Goal: Task Accomplishment & Management: Complete application form

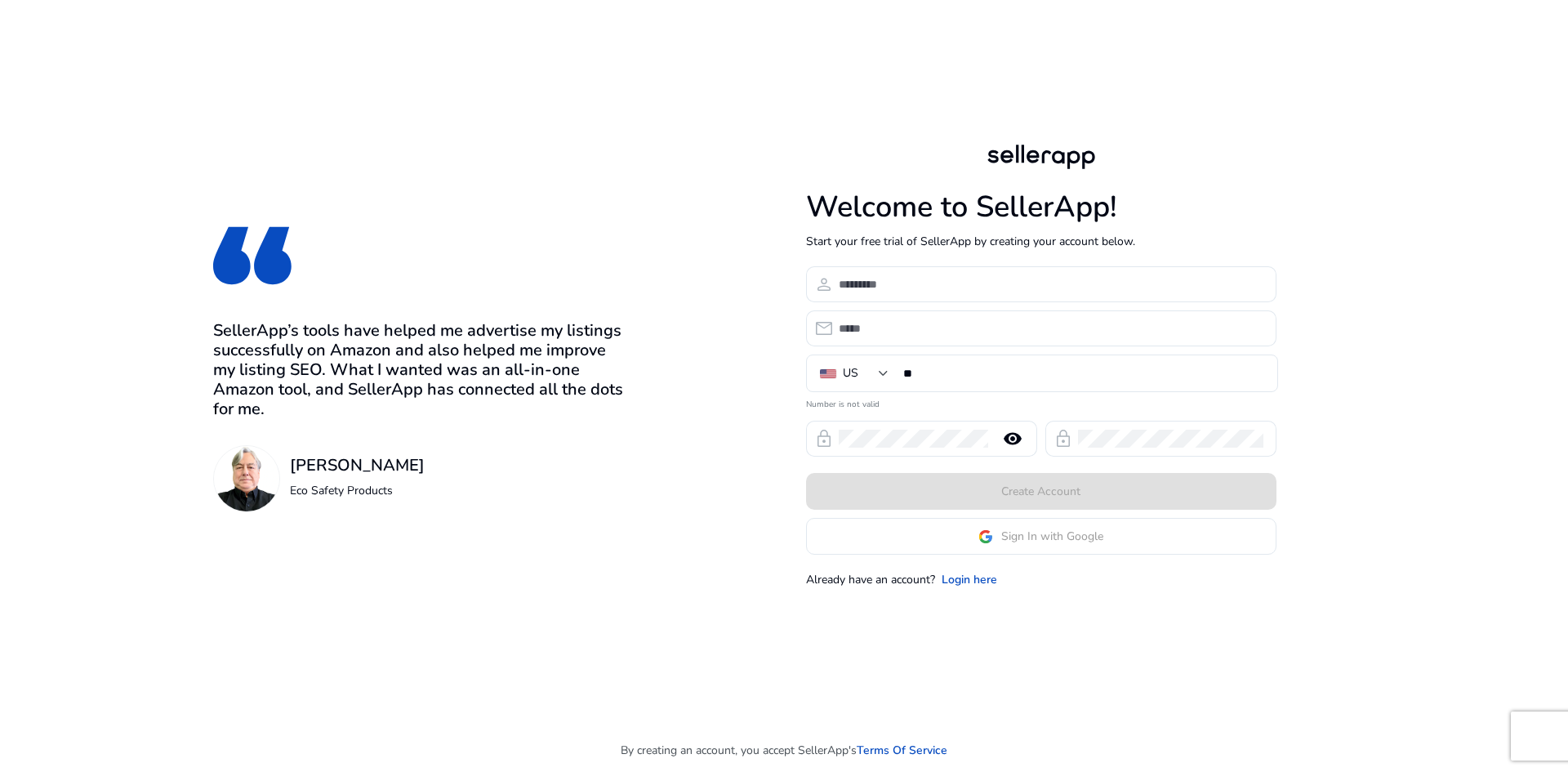
click at [1031, 546] on app-google-signin "Sign In with Google" at bounding box center [1041, 537] width 470 height 37
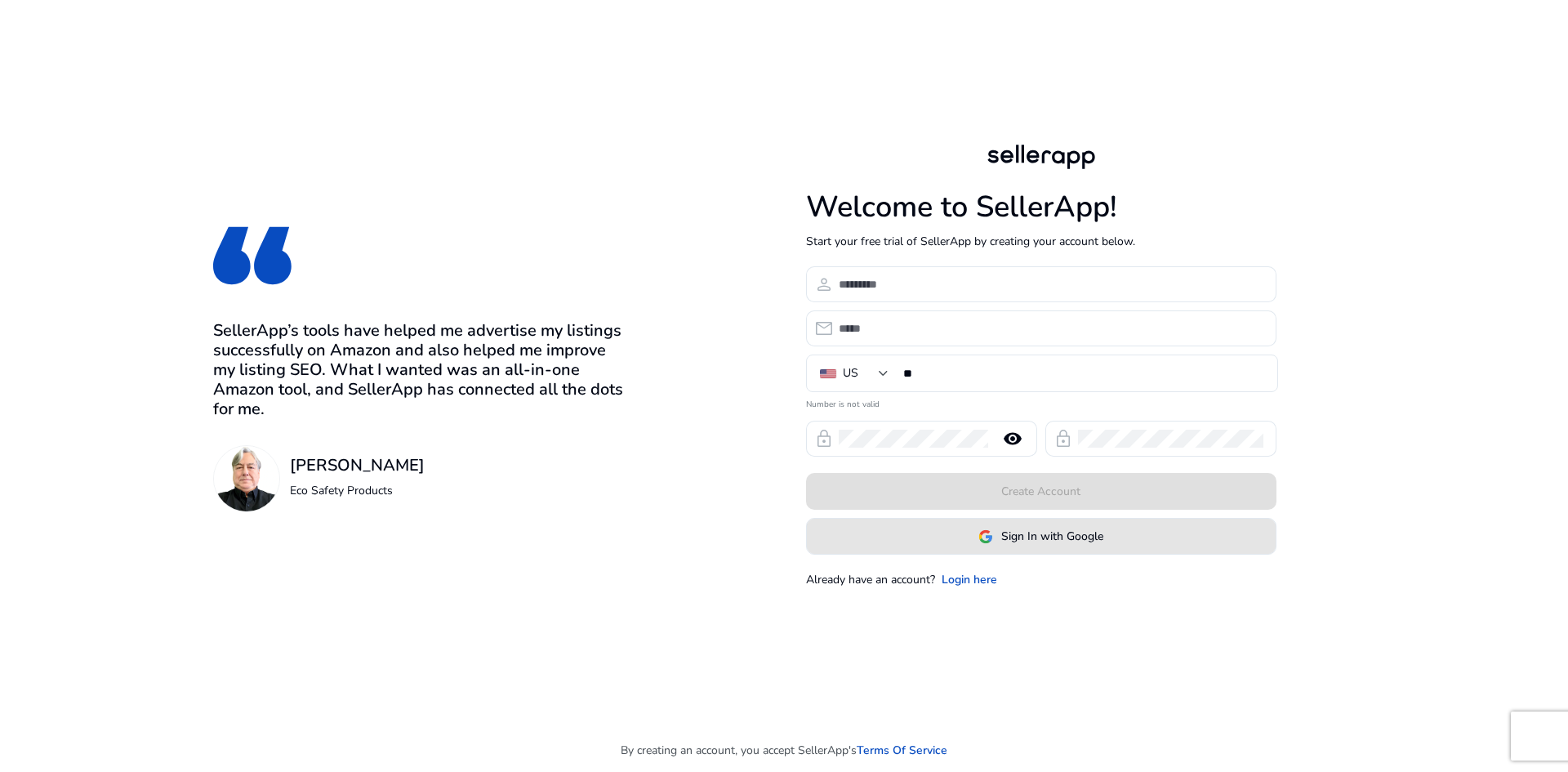
click at [1031, 546] on span at bounding box center [1041, 537] width 468 height 39
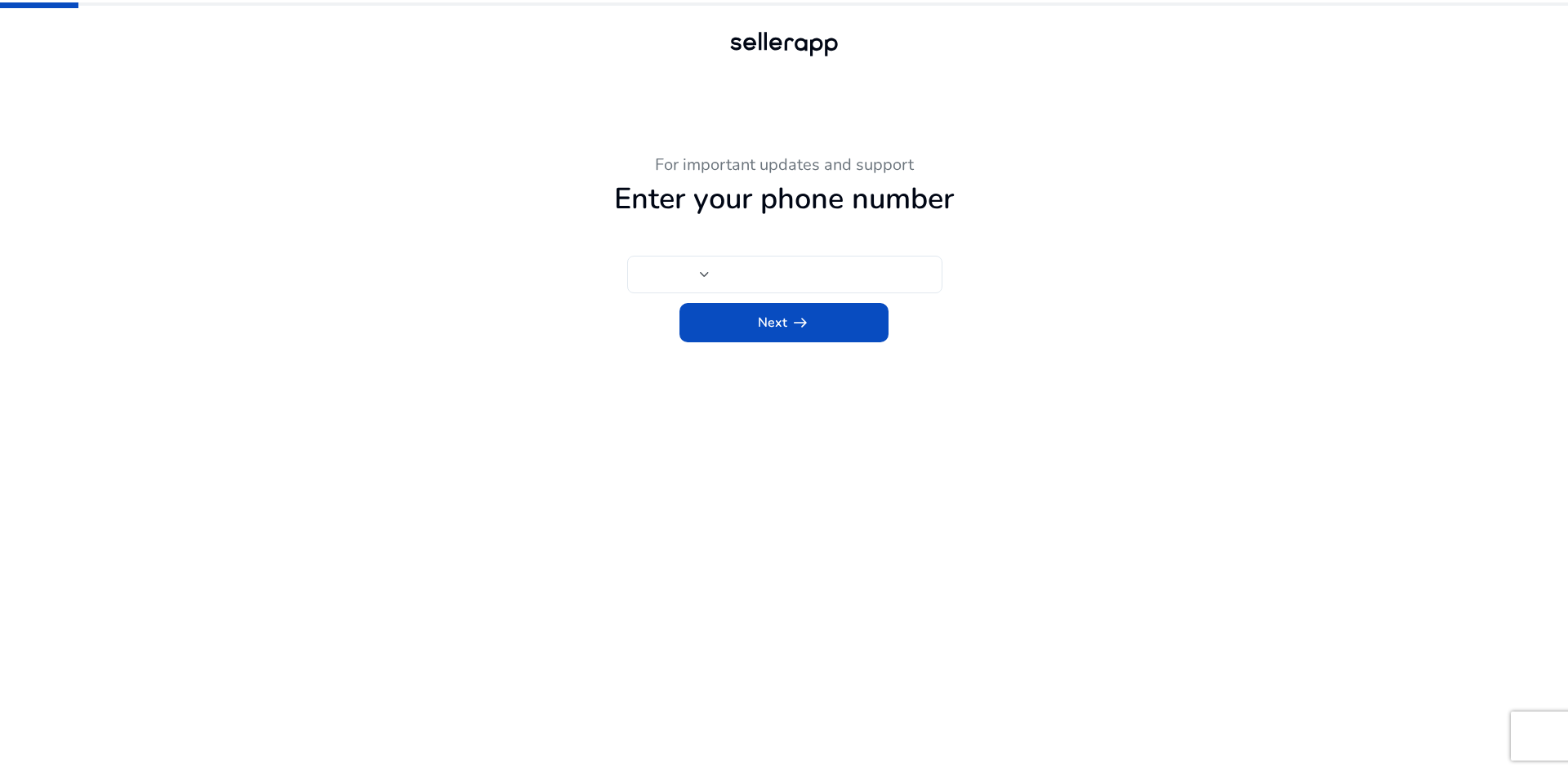
type input "**"
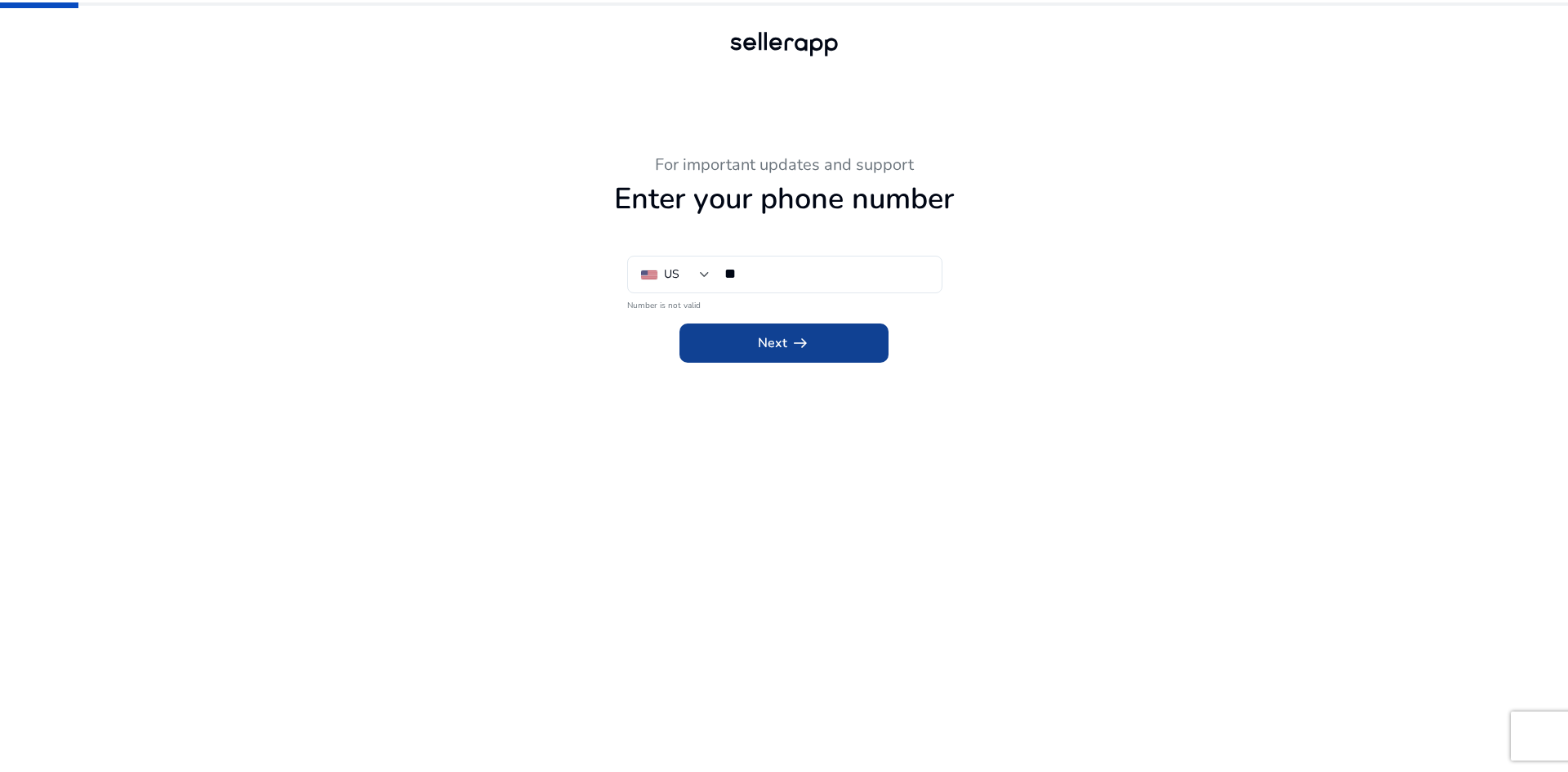
click at [778, 325] on span at bounding box center [784, 343] width 209 height 39
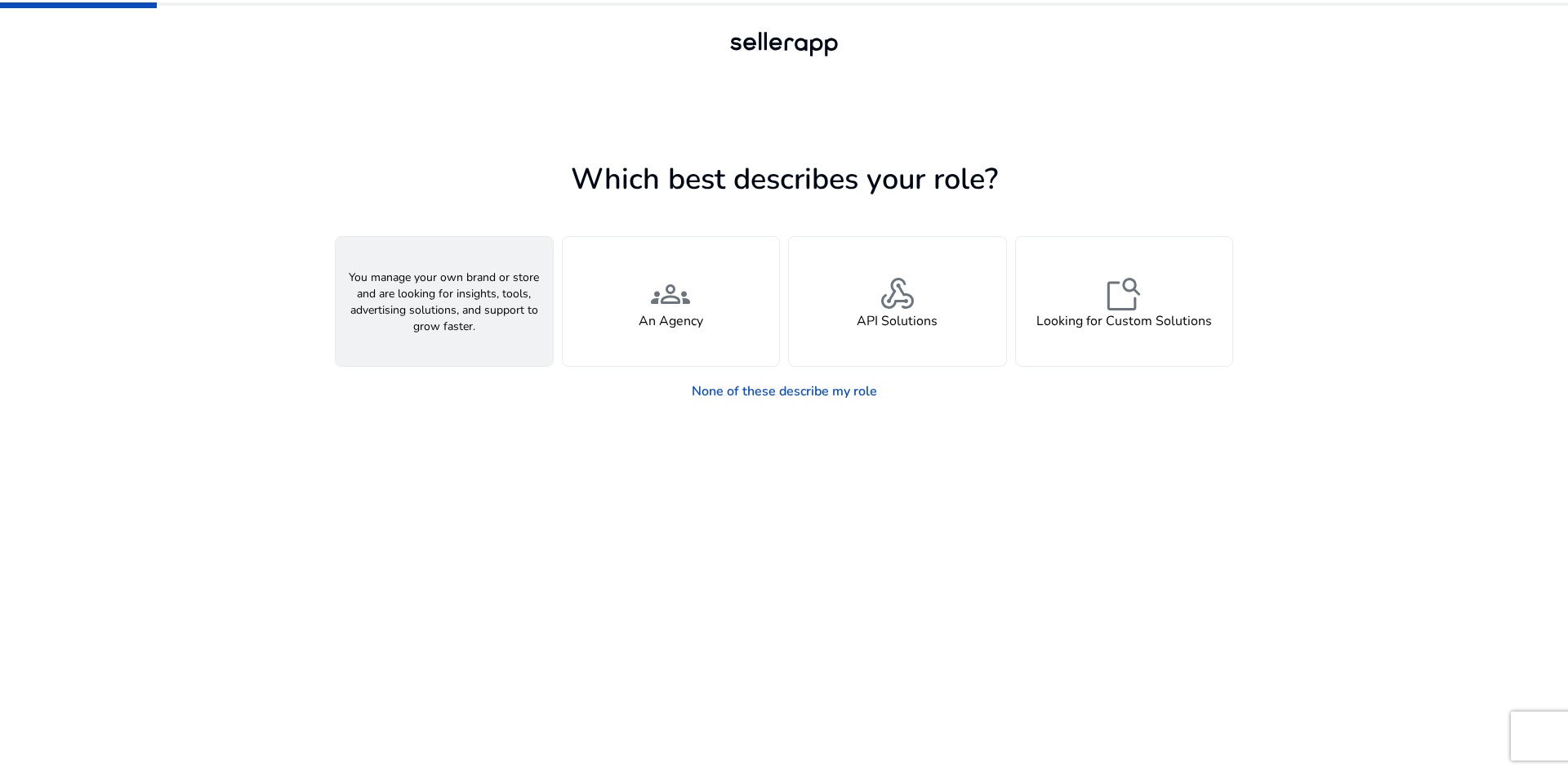
click at [495, 282] on div "person A Seller" at bounding box center [444, 302] width 218 height 129
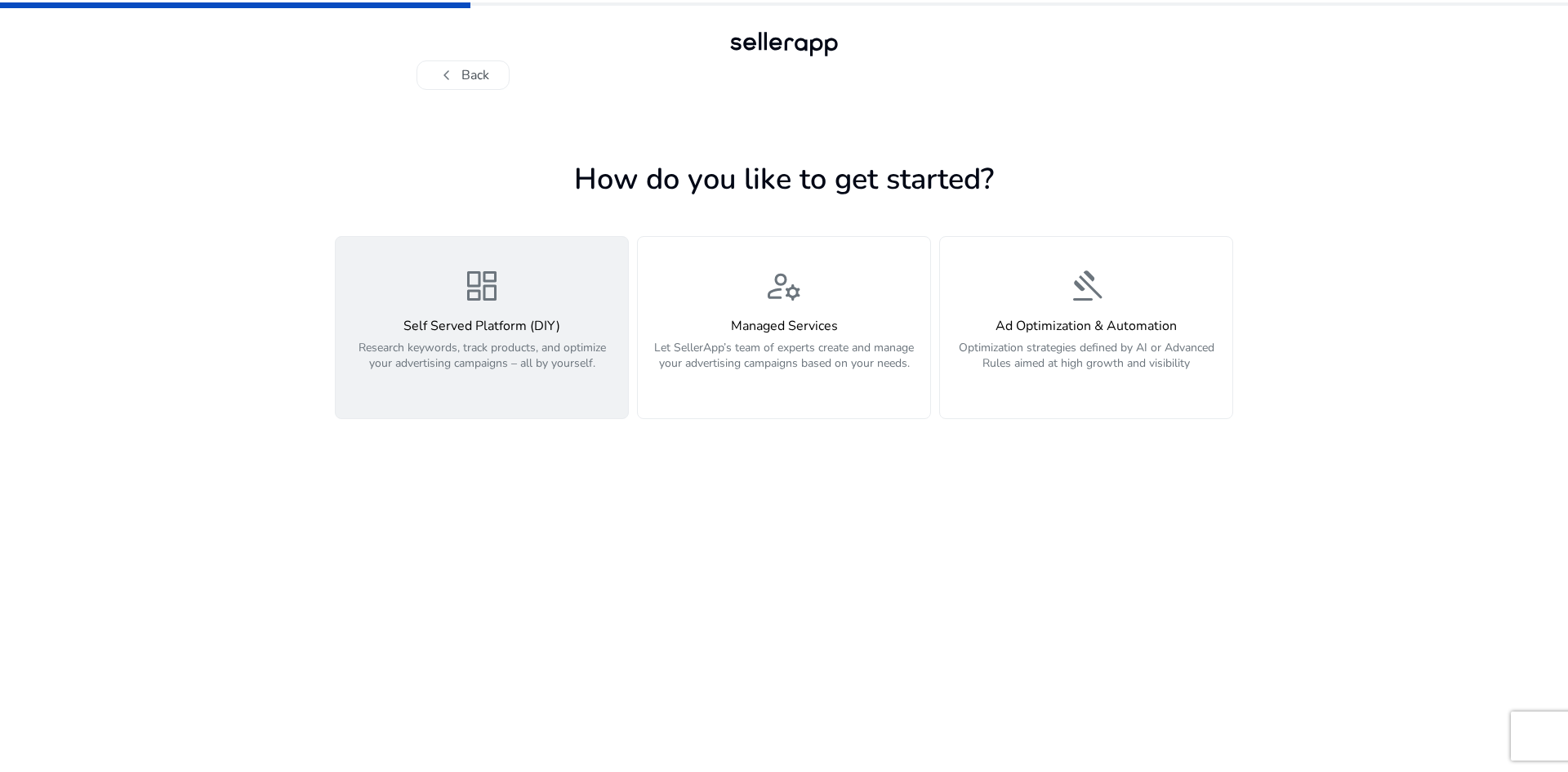
click at [537, 368] on p "Research keywords, track products, and optimize your advertising campaigns – al…" at bounding box center [482, 365] width 273 height 49
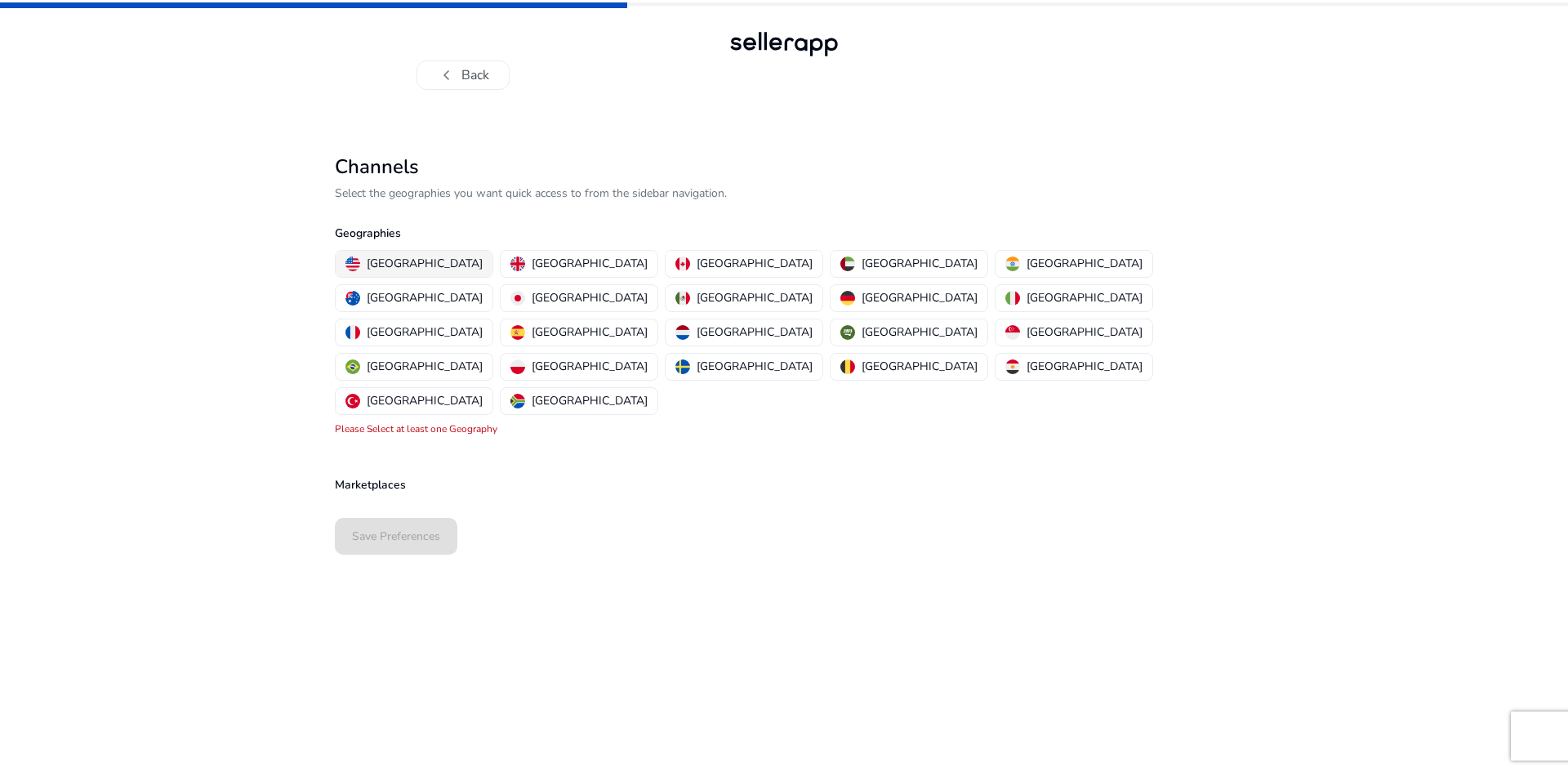
click at [405, 261] on p "[GEOGRAPHIC_DATA]" at bounding box center [425, 264] width 116 height 17
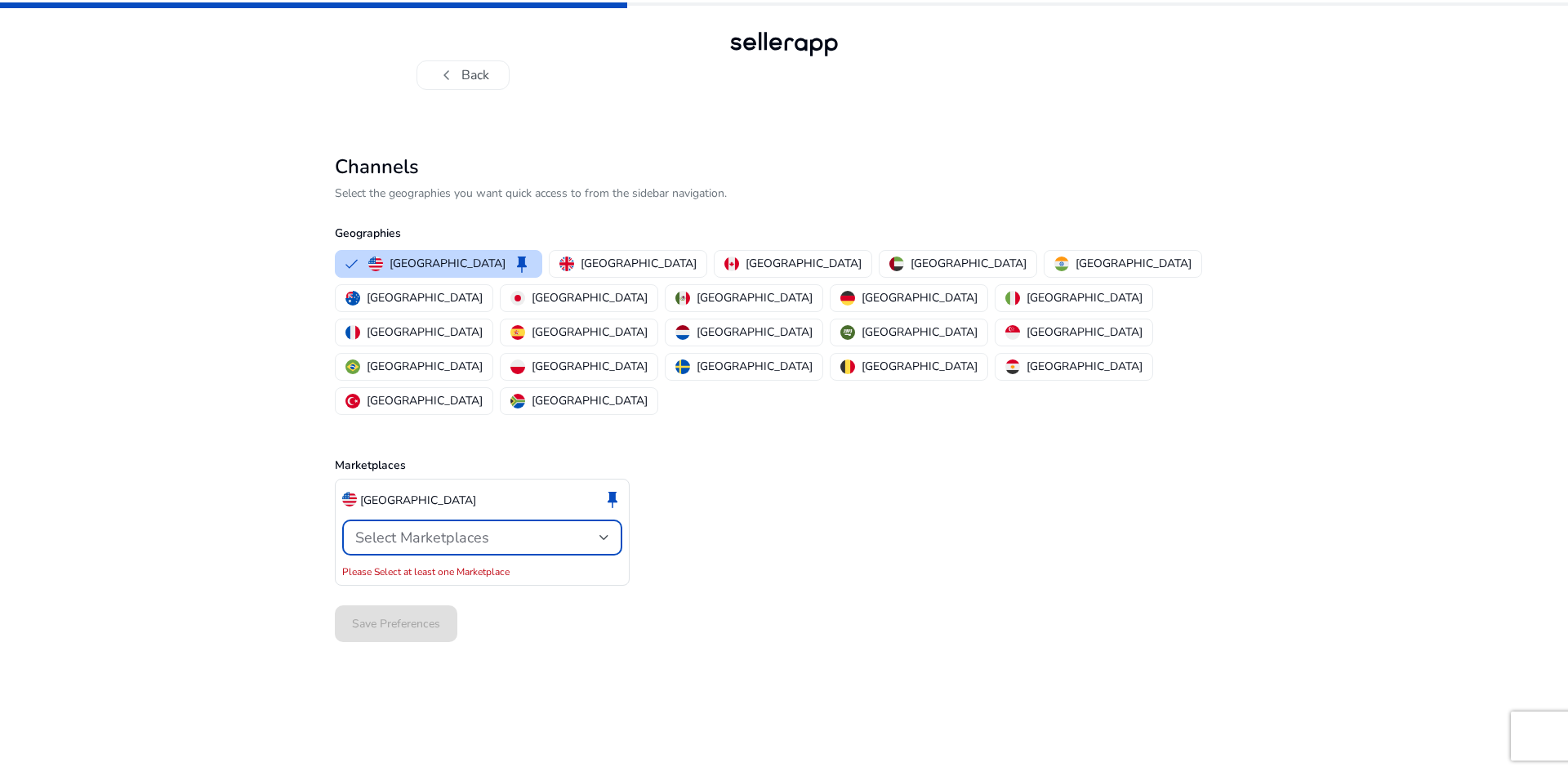
click at [454, 528] on span "Select Marketplaces" at bounding box center [422, 538] width 134 height 19
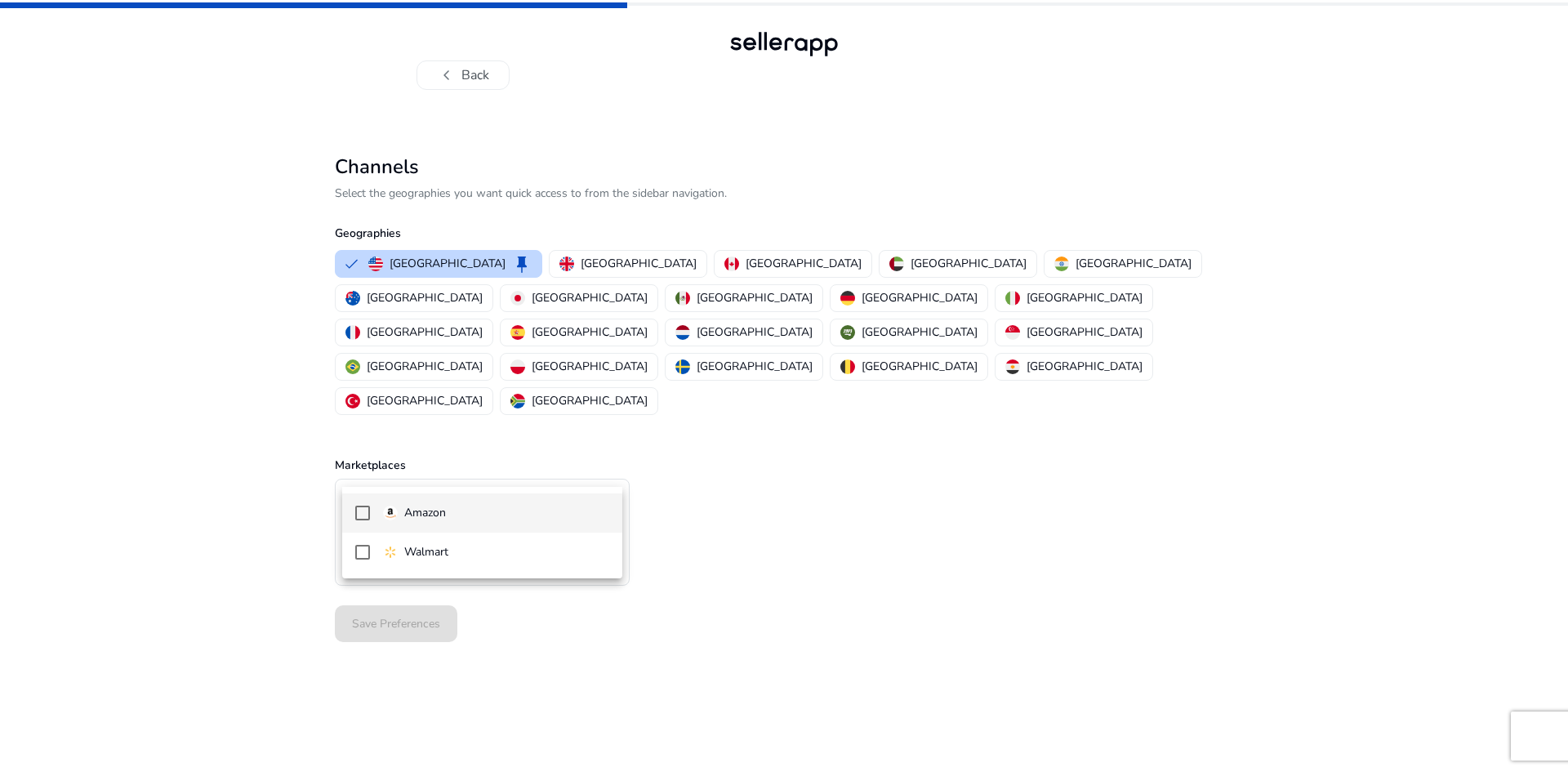
click at [459, 504] on mat-option "Amazon" at bounding box center [482, 513] width 281 height 39
click at [290, 553] on div at bounding box center [784, 386] width 1568 height 772
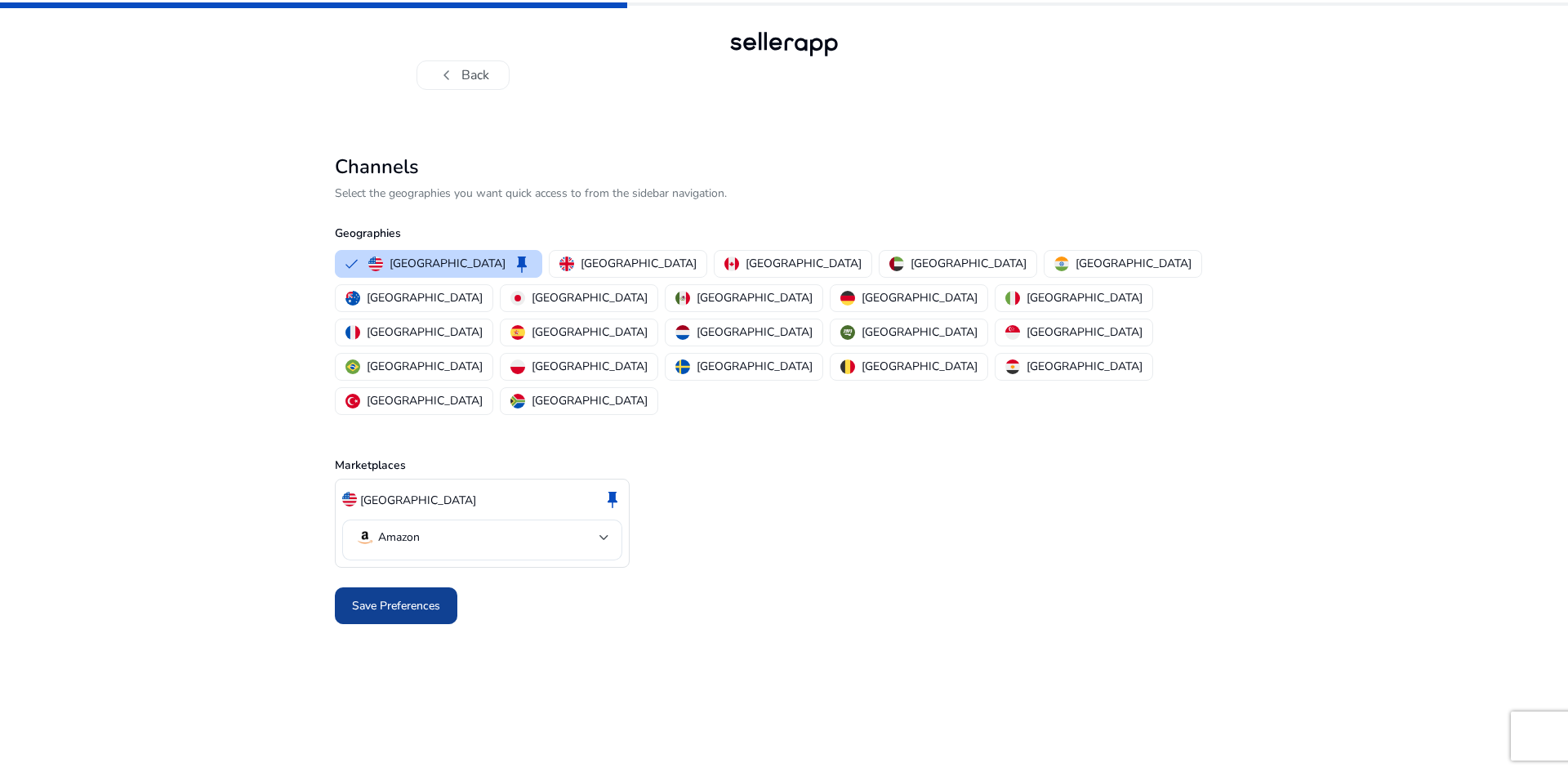
click at [352, 597] on span "Save Preferences" at bounding box center [396, 606] width 88 height 17
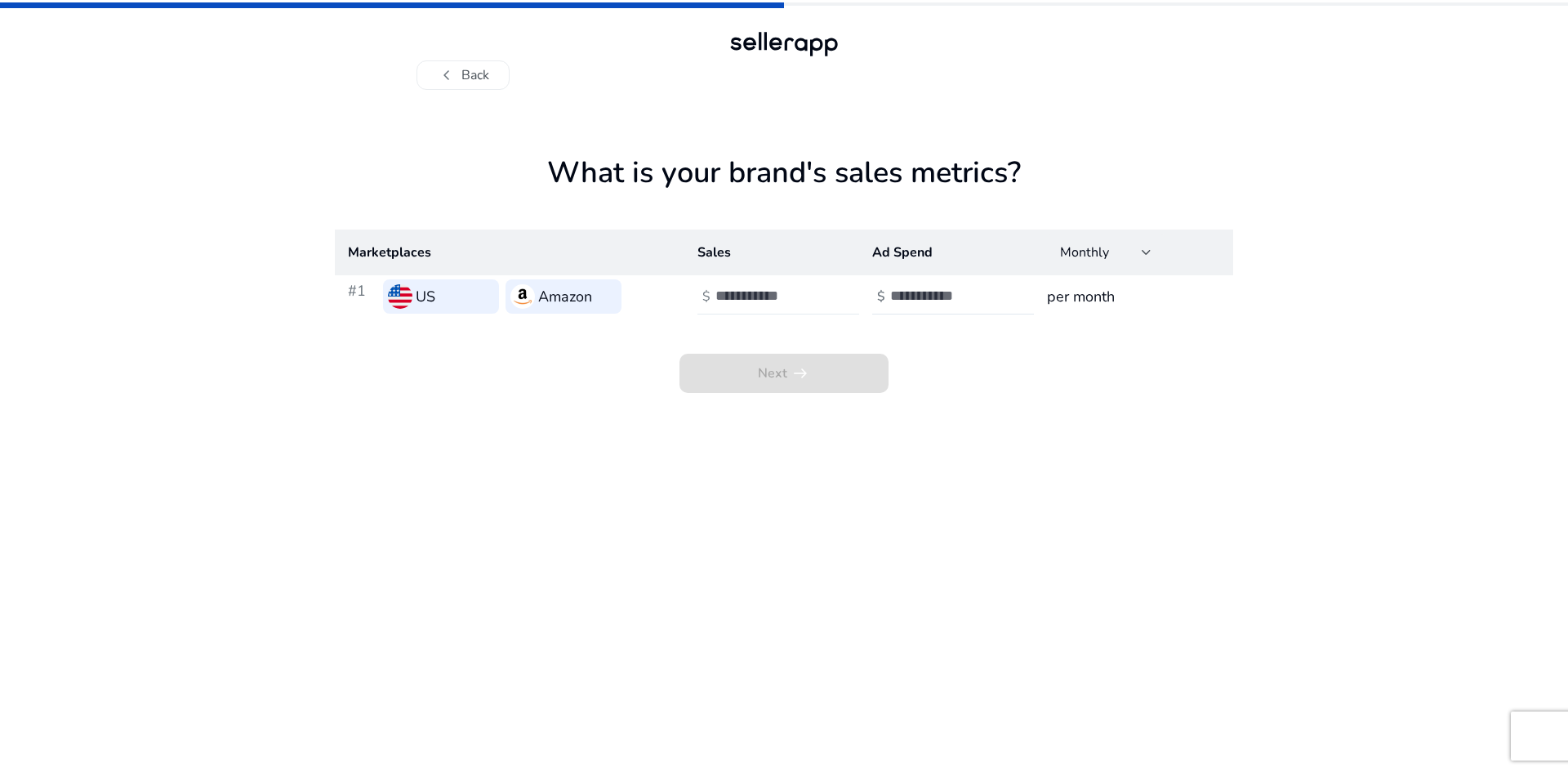
click at [738, 302] on input "number" at bounding box center [771, 296] width 110 height 18
click at [897, 292] on input "number" at bounding box center [946, 296] width 110 height 18
click at [762, 290] on input "number" at bounding box center [771, 296] width 110 height 18
type input "*****"
click at [979, 309] on div at bounding box center [964, 296] width 147 height 36
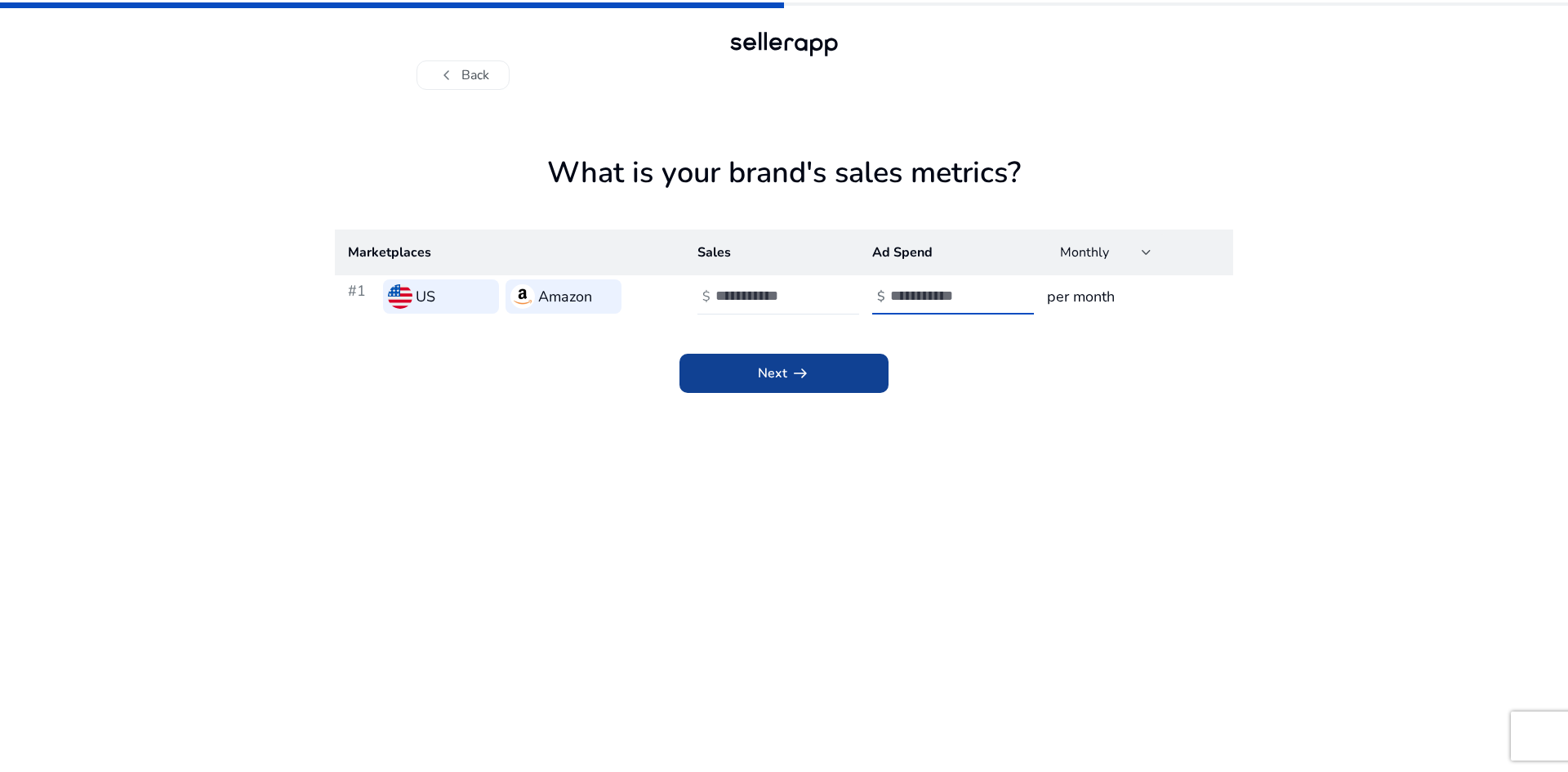
type input "****"
click at [831, 389] on span at bounding box center [784, 373] width 209 height 39
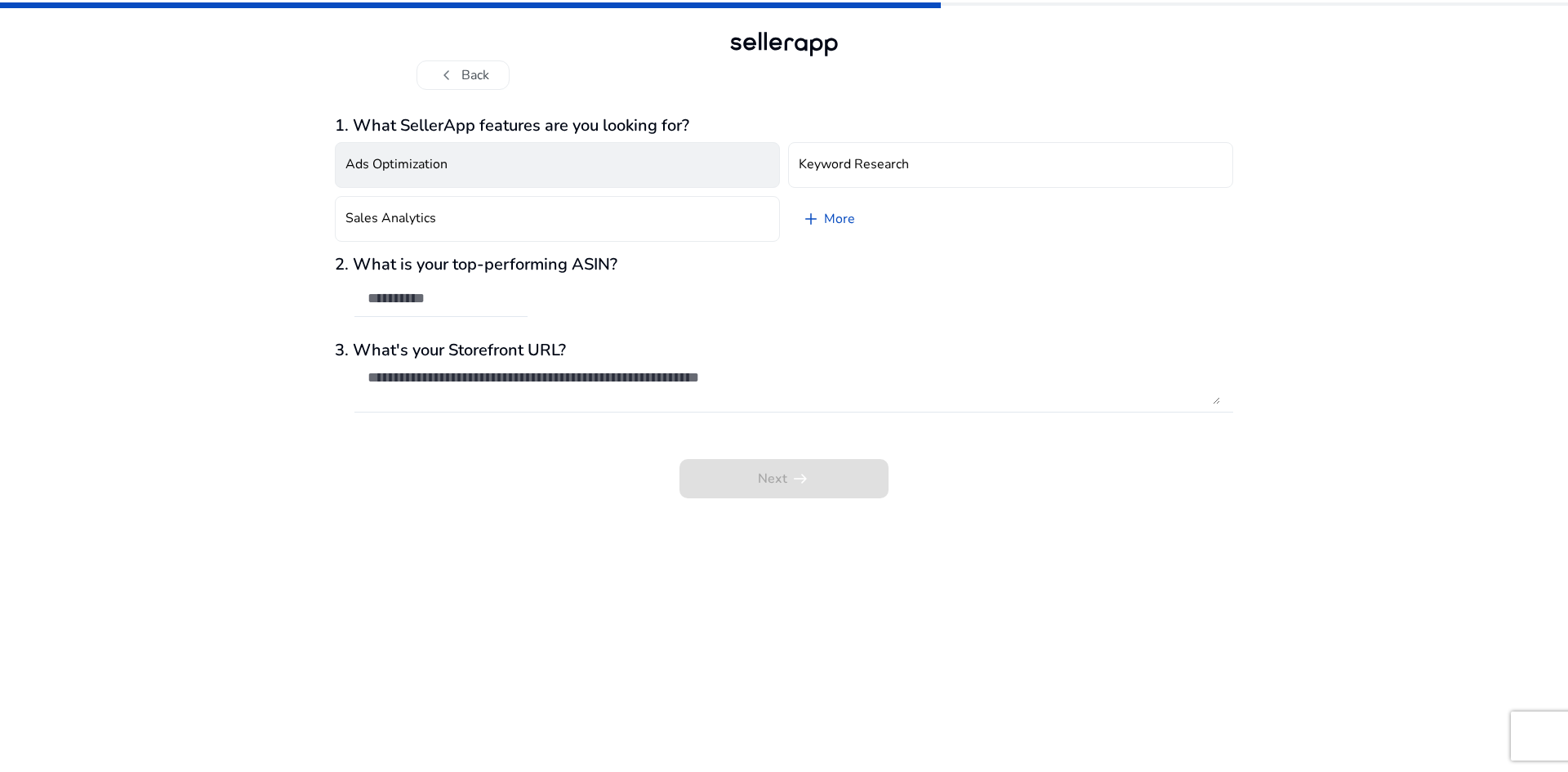
click at [474, 169] on button "Ads Optimization" at bounding box center [557, 165] width 445 height 45
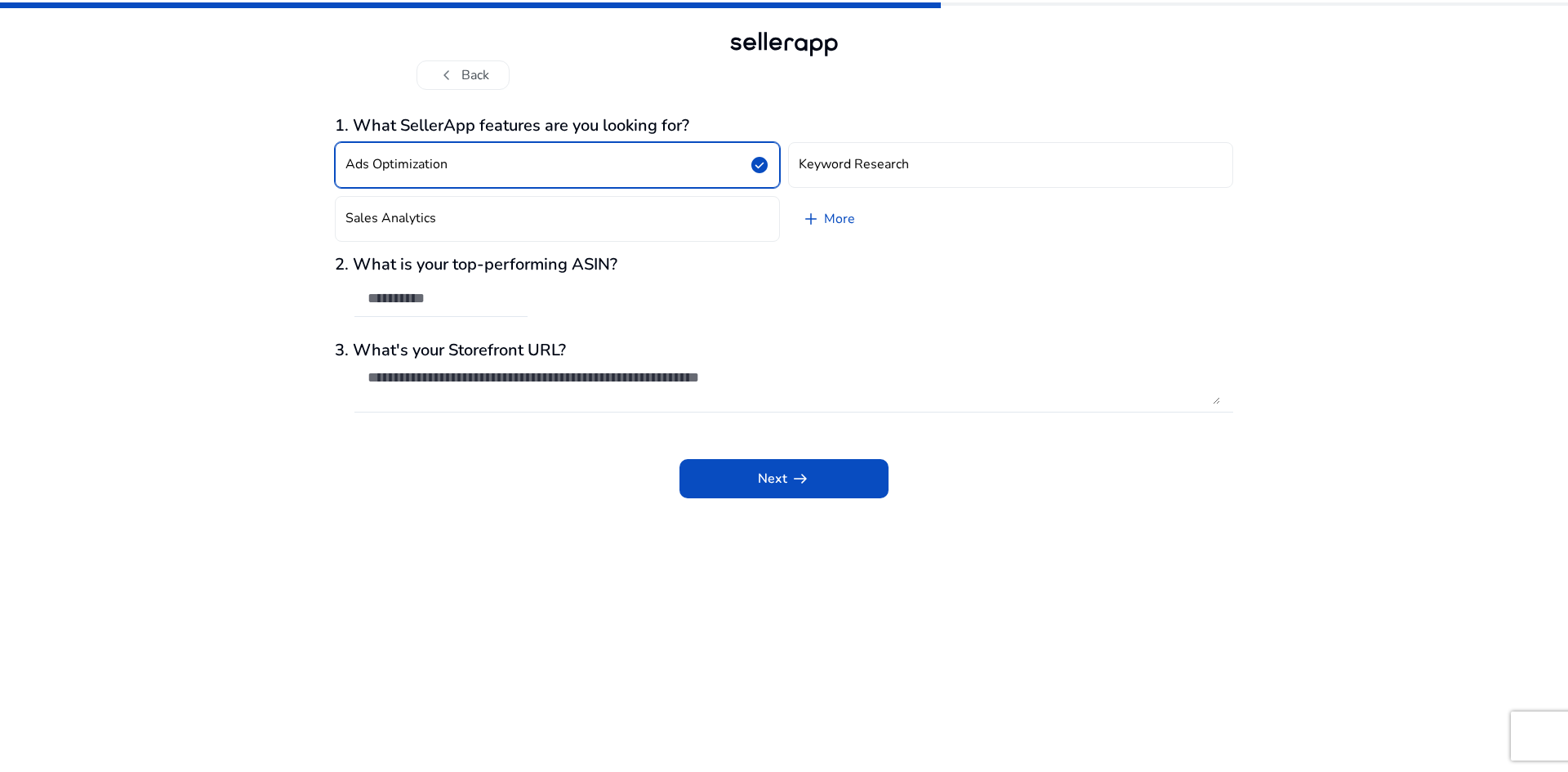
click at [467, 174] on button "Ads Optimization check_circle" at bounding box center [557, 165] width 445 height 45
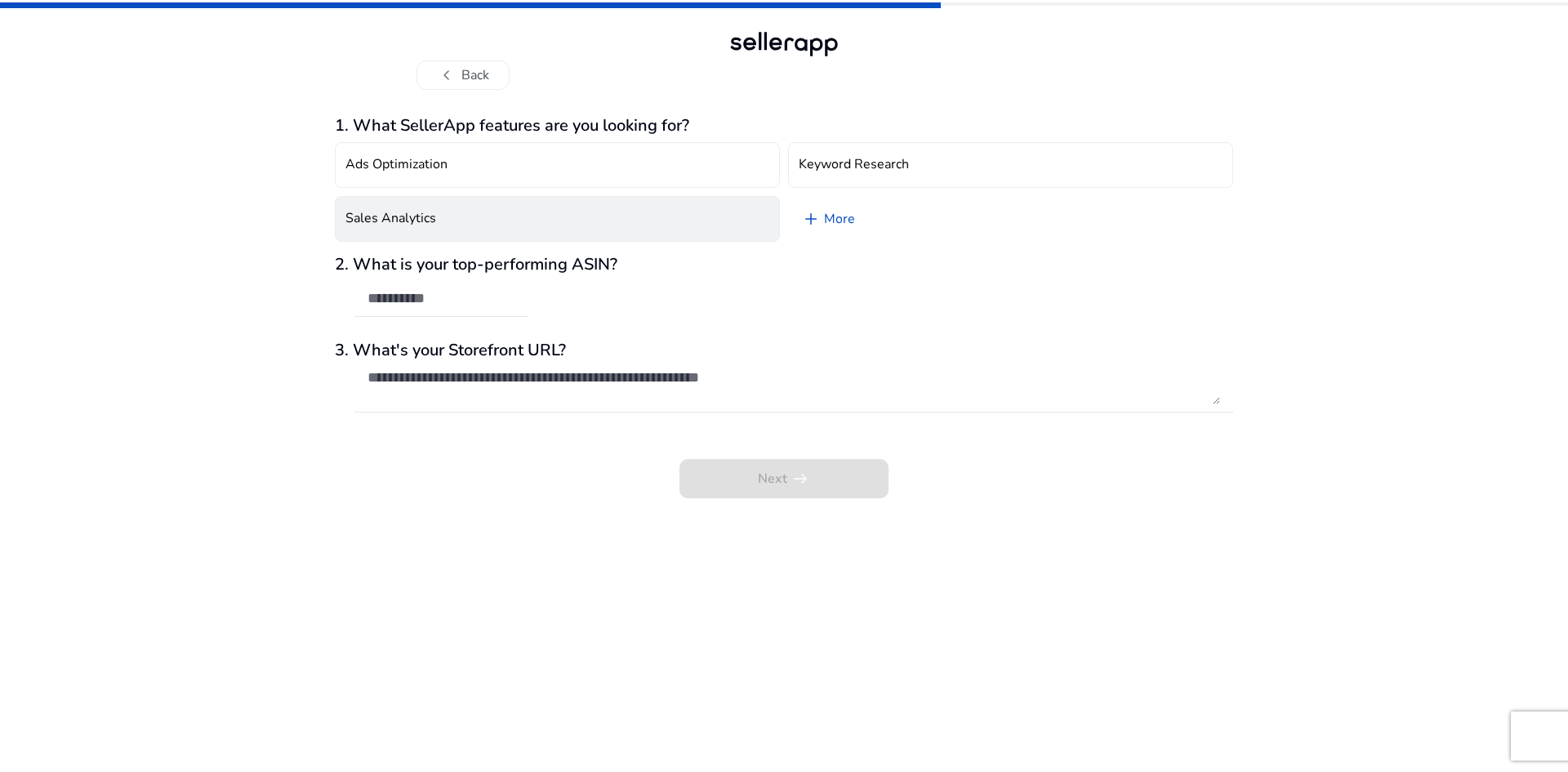
click at [451, 219] on button "Sales Analytics" at bounding box center [557, 219] width 445 height 45
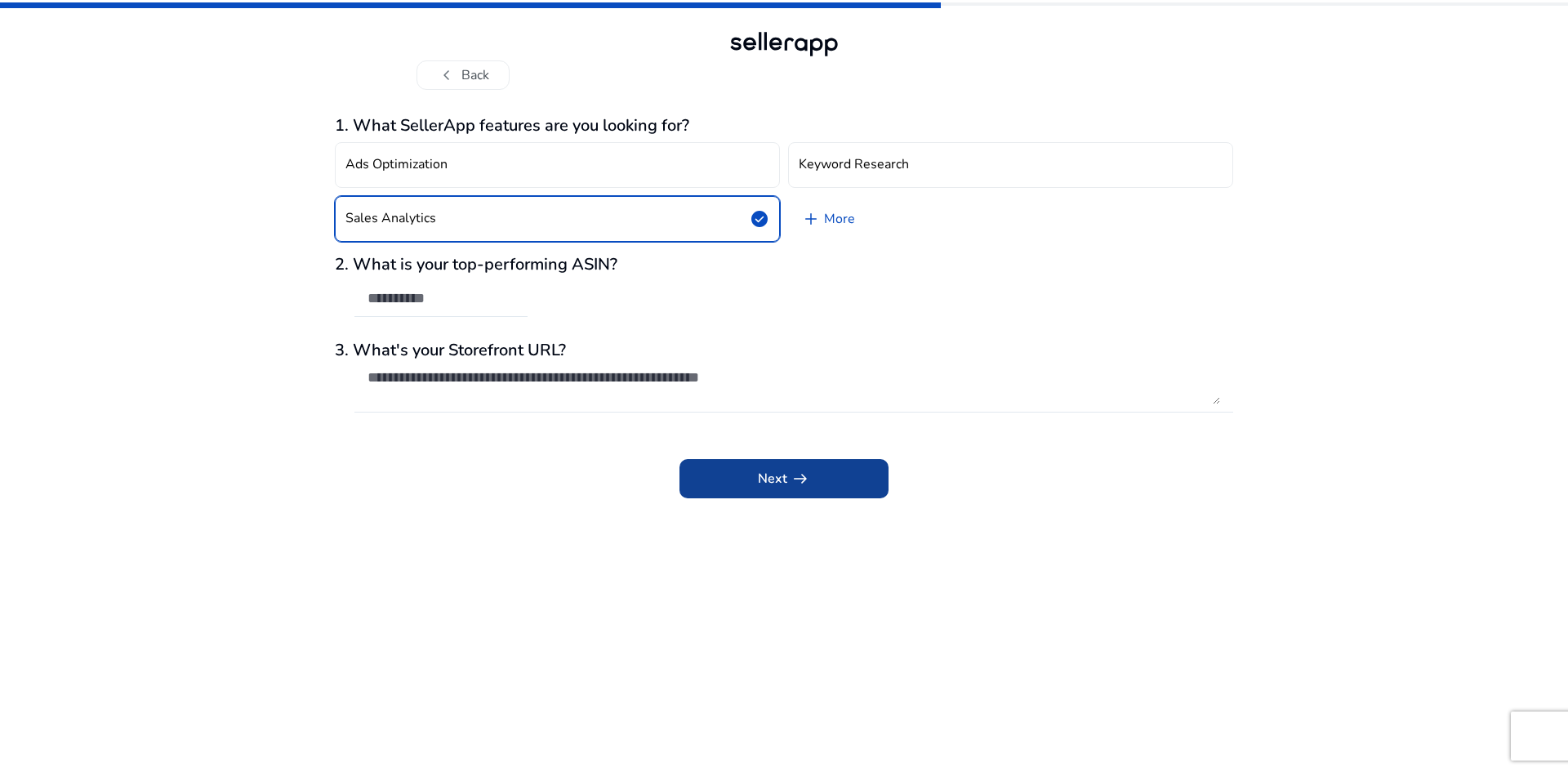
click at [775, 483] on span "Next arrow_right_alt" at bounding box center [784, 478] width 52 height 19
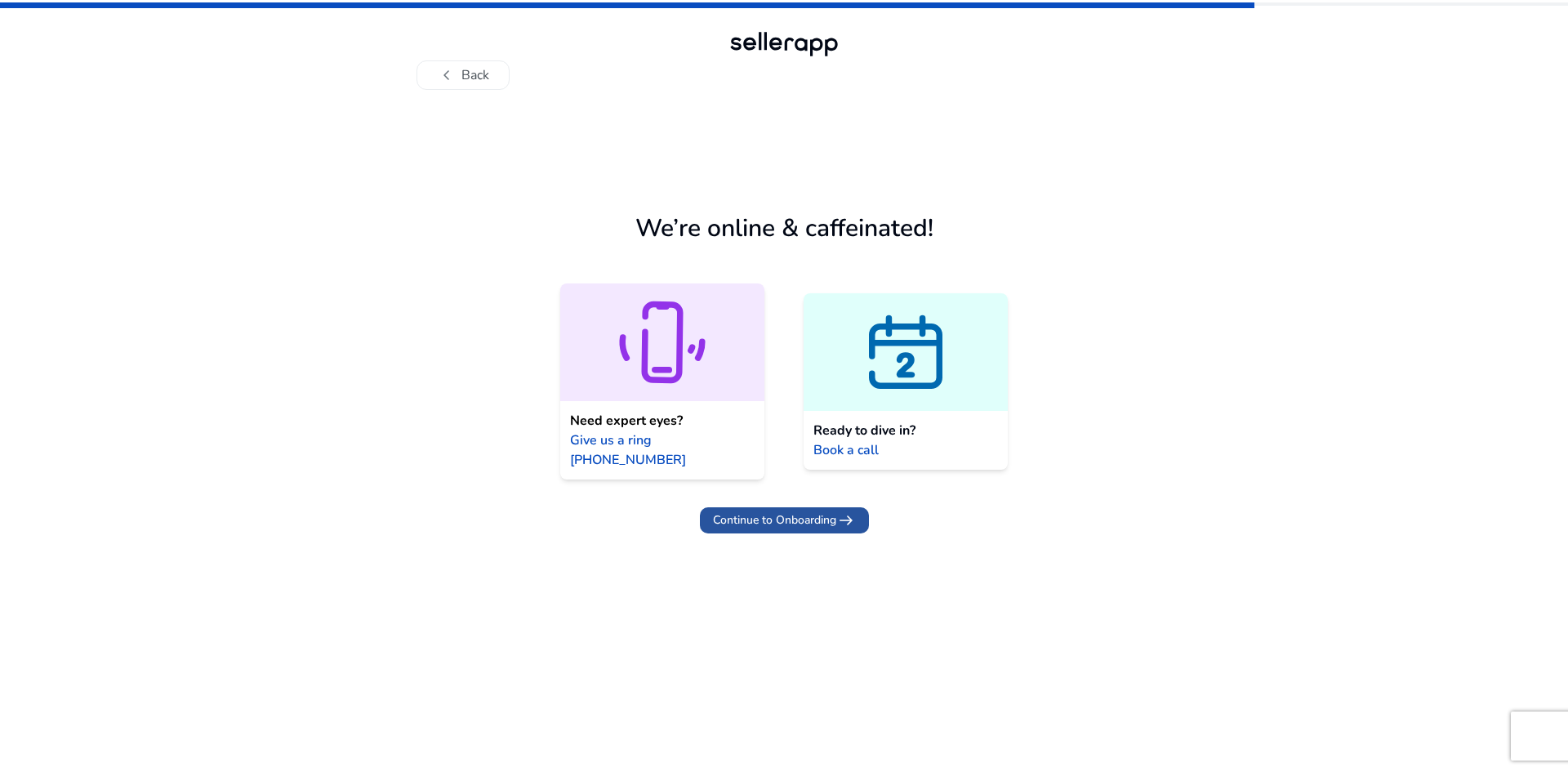
click at [789, 511] on span at bounding box center [784, 520] width 169 height 39
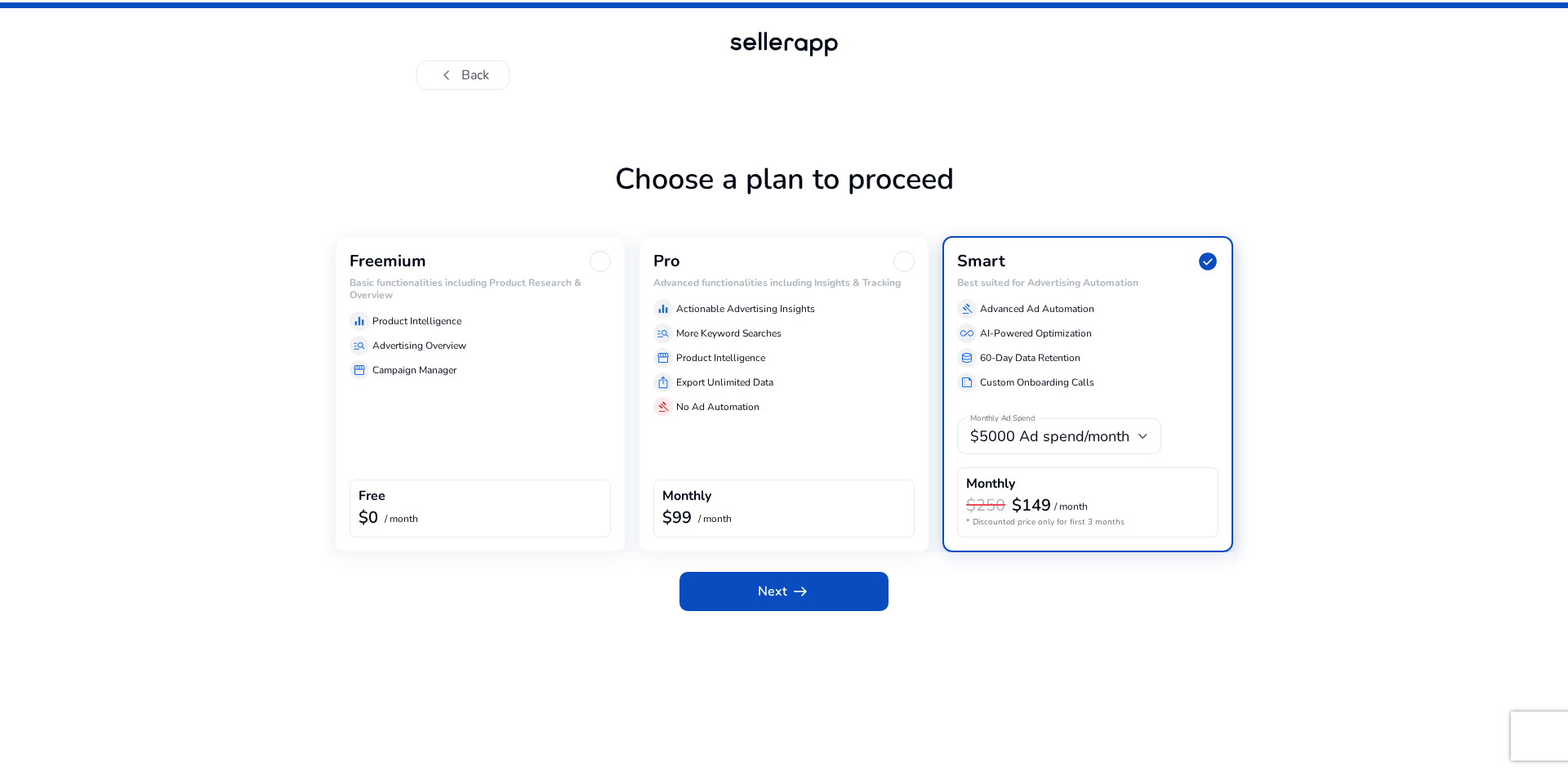
click at [485, 457] on div "Freemium Basic functionalities including Product Research & Overview equalizer …" at bounding box center [480, 394] width 291 height 316
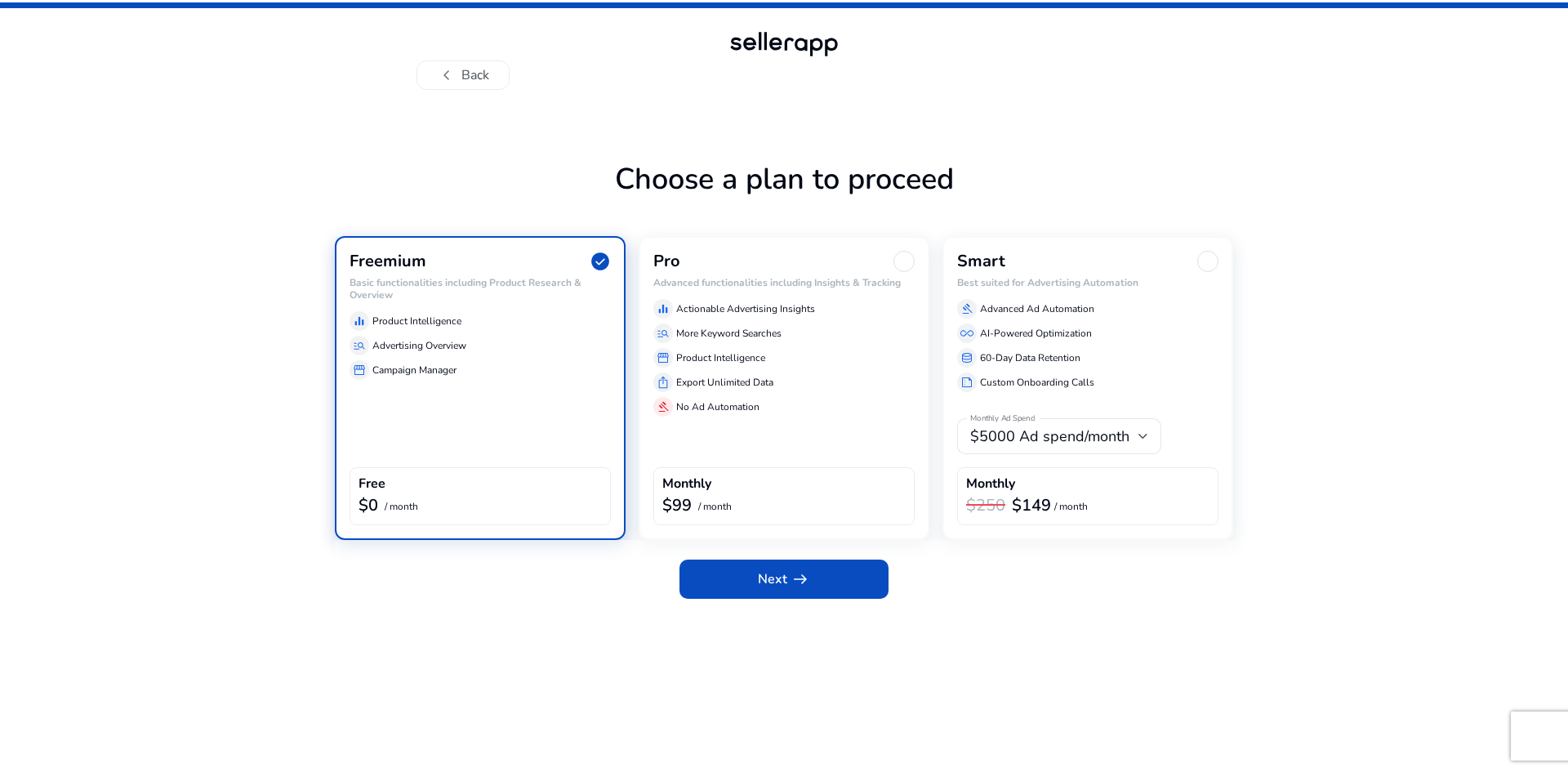
click at [806, 614] on app-plan-selection "Choose a plan to proceed Freemium check_circle Basic functionalities including …" at bounding box center [784, 464] width 898 height 617
click at [804, 595] on span at bounding box center [784, 579] width 209 height 39
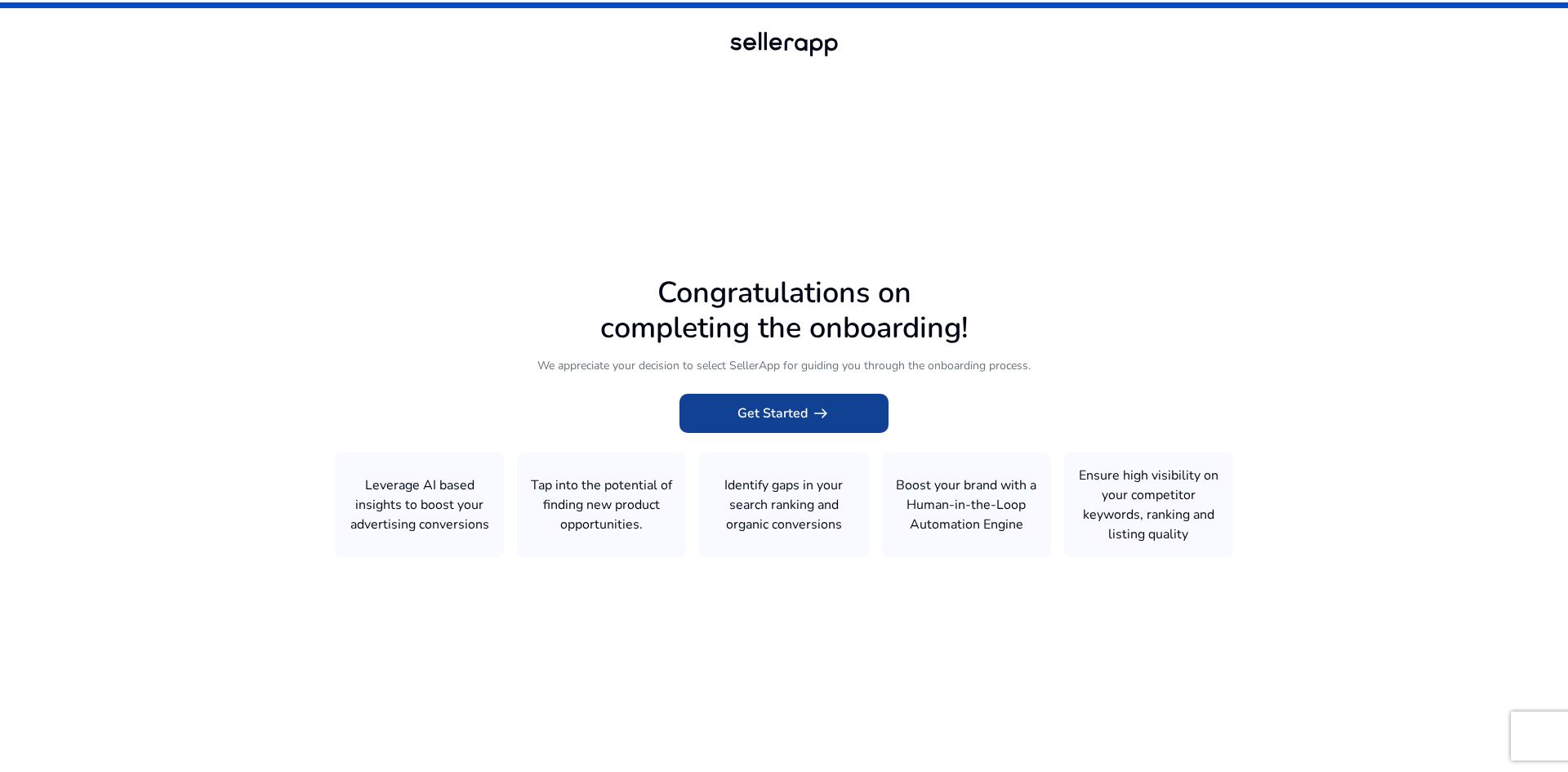
click at [837, 428] on span at bounding box center [784, 413] width 209 height 39
